Goal: Information Seeking & Learning: Learn about a topic

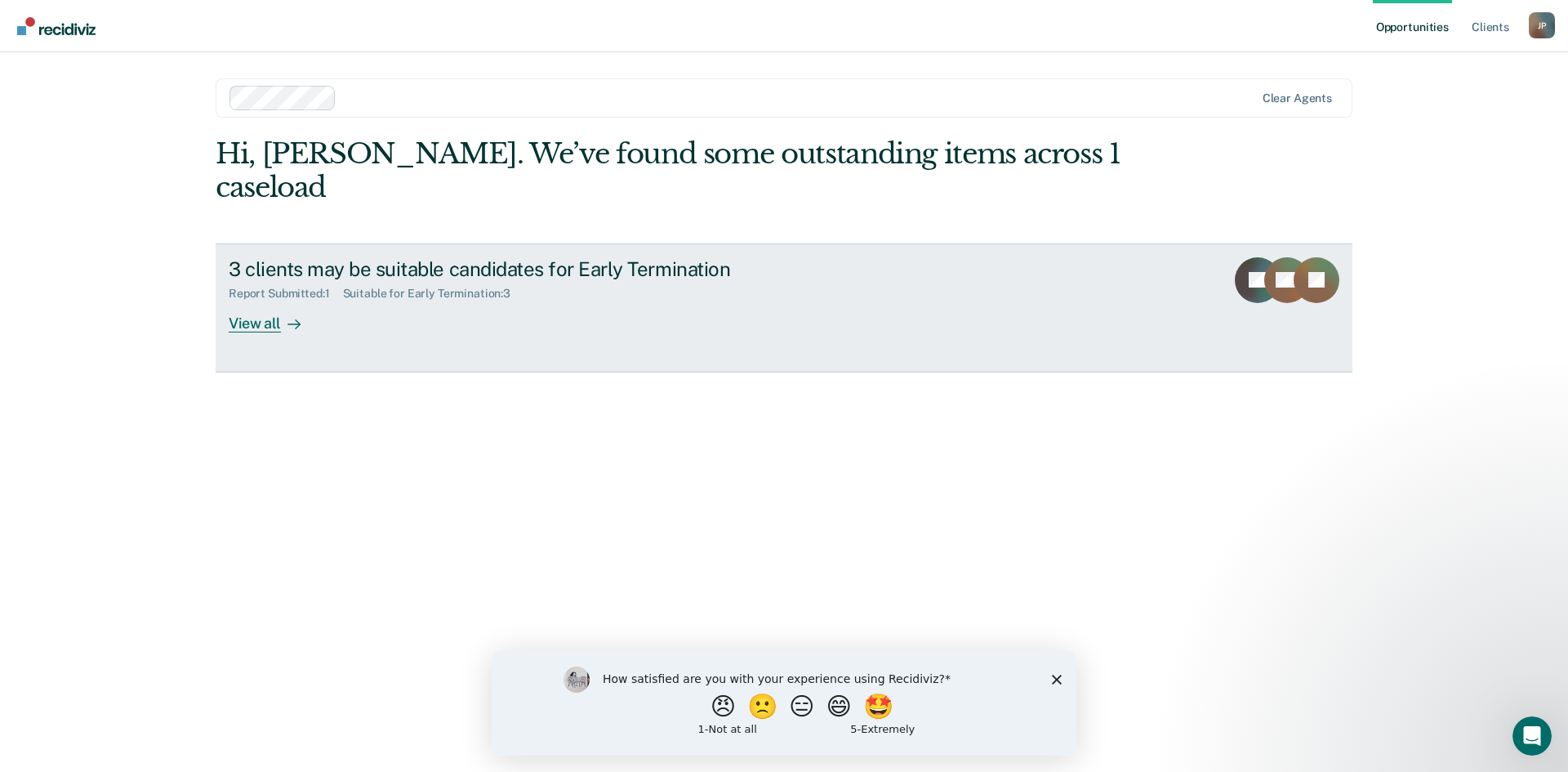
click at [261, 301] on div "View all" at bounding box center [274, 317] width 91 height 32
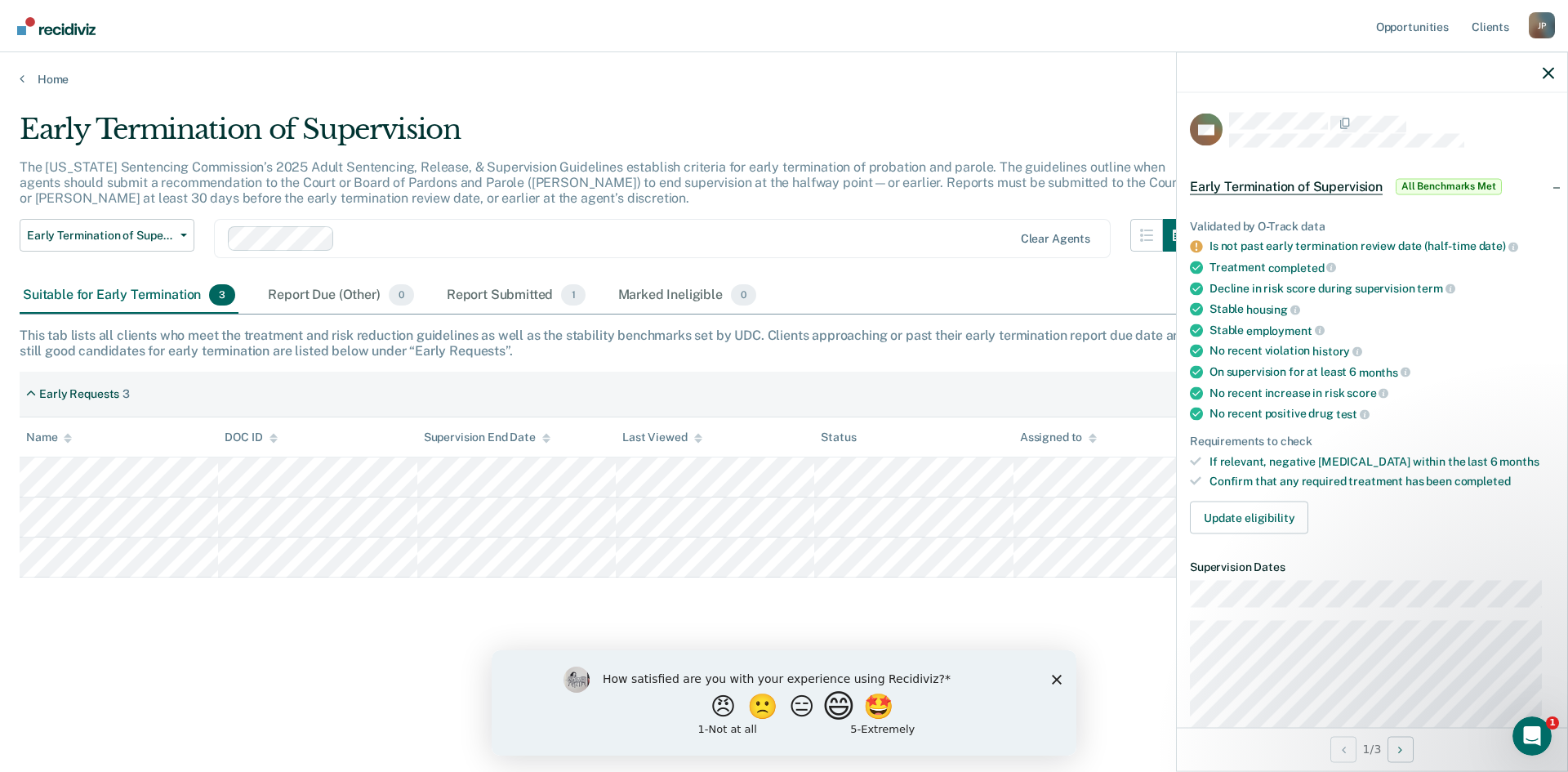
click at [852, 707] on button "😄" at bounding box center [841, 706] width 39 height 33
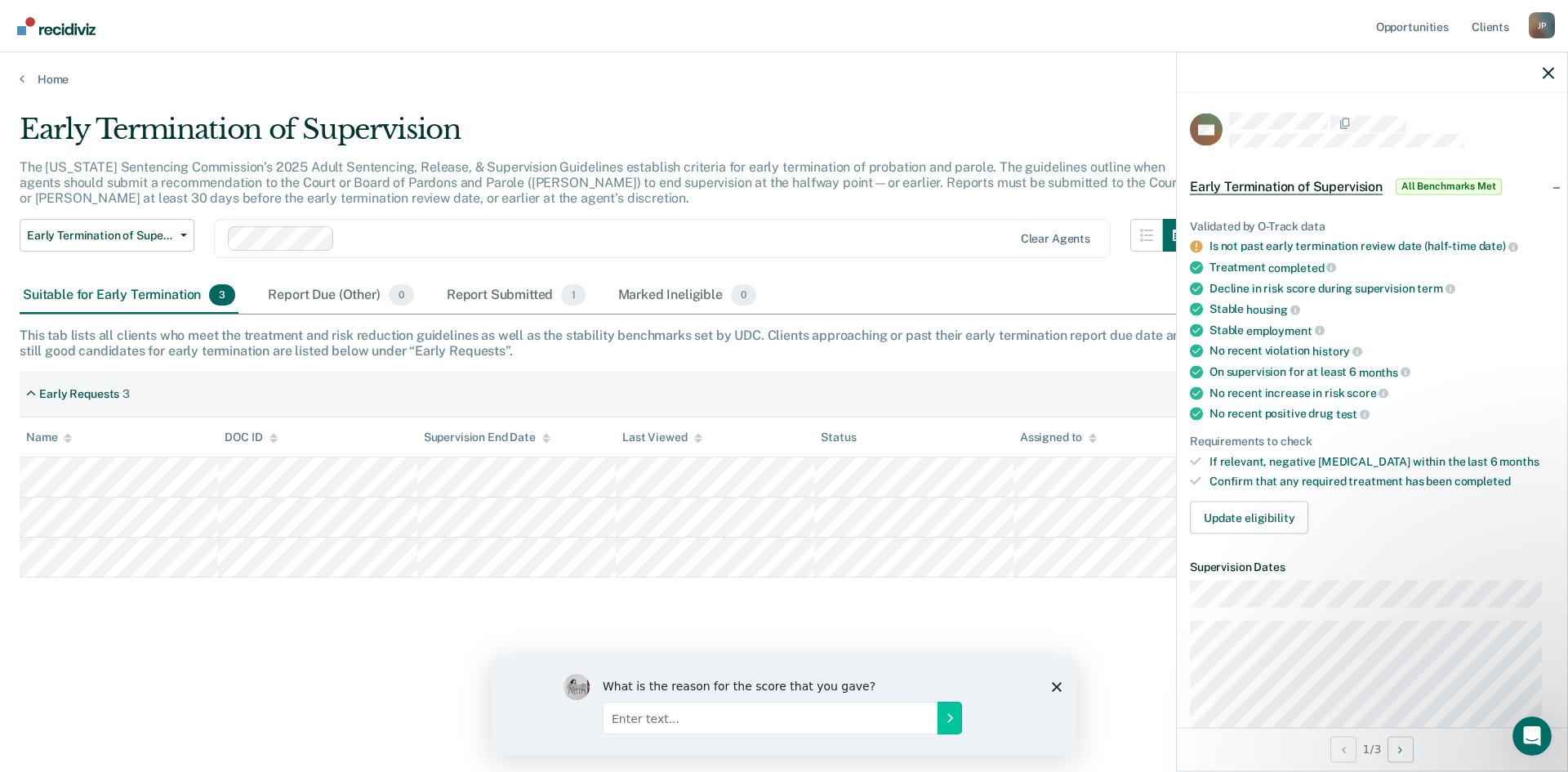
click at [1055, 688] on polygon "Close survey" at bounding box center [1057, 687] width 10 height 10
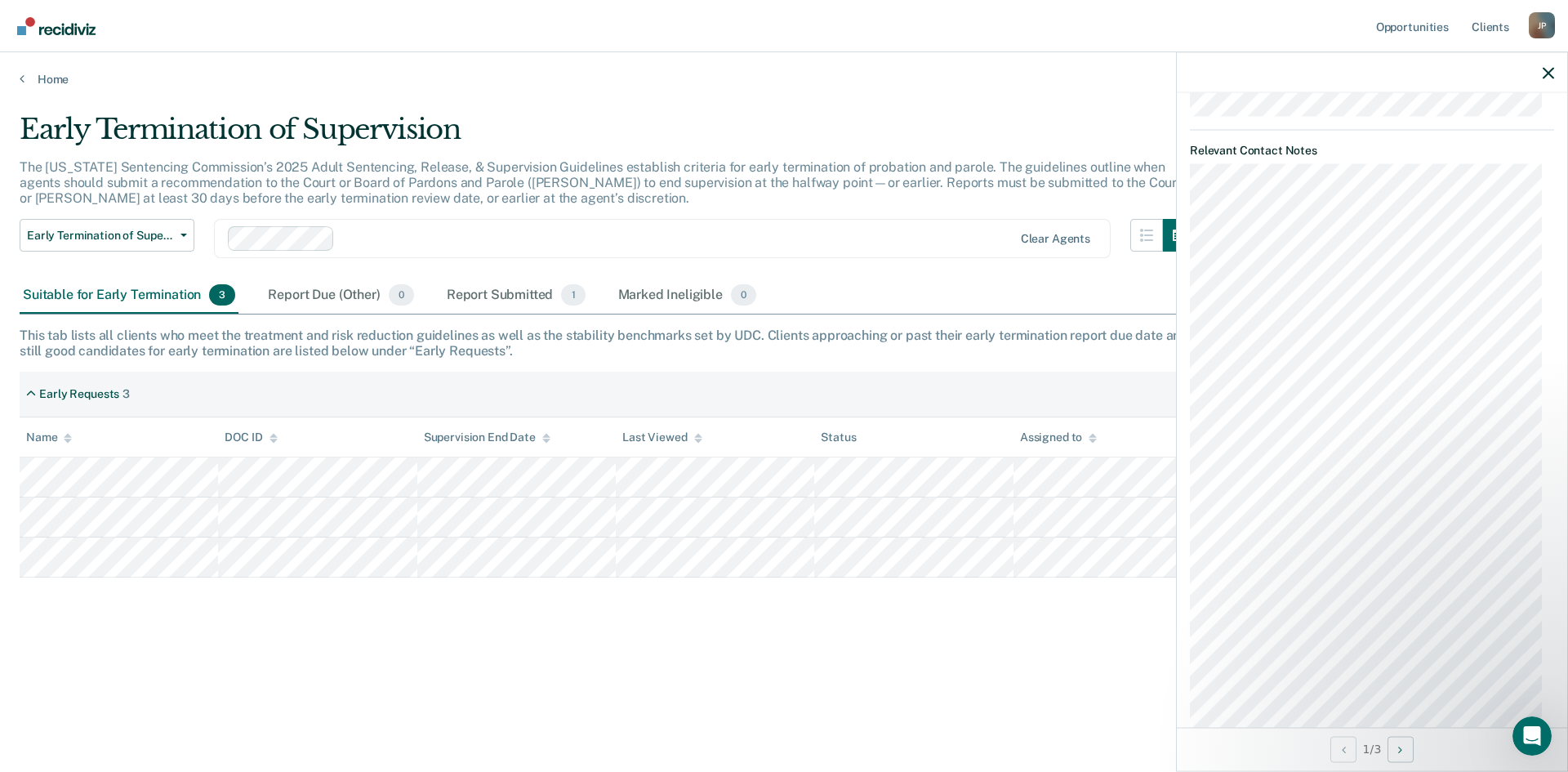
scroll to position [966, 0]
click at [532, 645] on div "Early Termination of Supervision The [US_STATE] Sentencing Commission’s 2025 Ad…" at bounding box center [784, 381] width 1529 height 536
click at [877, 636] on div "Early Termination of Supervision The [US_STATE] Sentencing Commission’s 2025 Ad…" at bounding box center [784, 381] width 1529 height 536
click at [1550, 65] on div at bounding box center [1373, 72] width 391 height 41
click at [1550, 72] on icon "button" at bounding box center [1549, 73] width 12 height 12
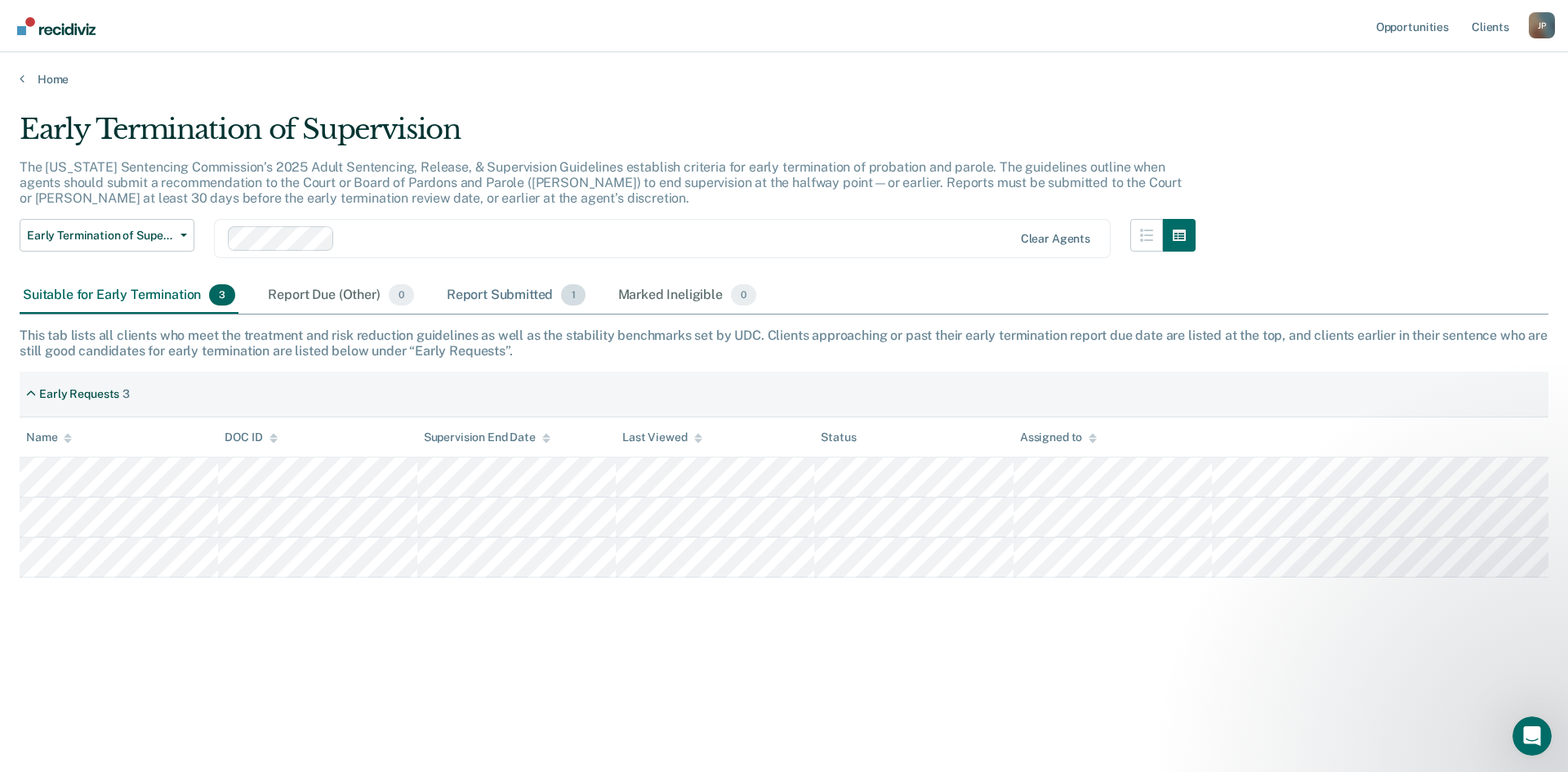
click at [505, 302] on div "Report Submitted 1" at bounding box center [516, 295] width 146 height 36
